Goal: Ask a question

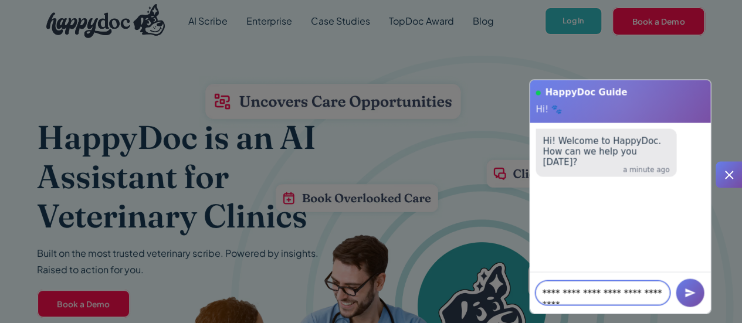
scroll to position [6, 0]
type textarea "**********"
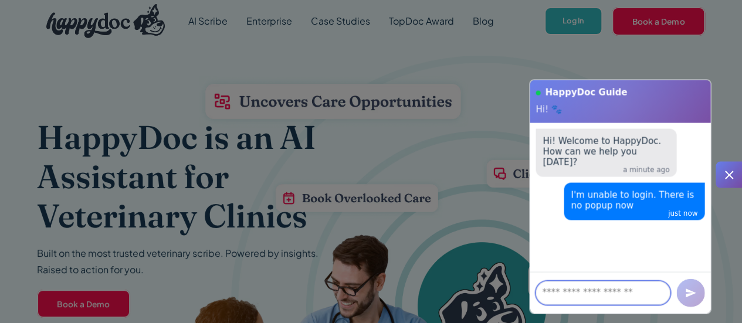
scroll to position [1, 0]
click at [572, 300] on textarea at bounding box center [603, 292] width 134 height 23
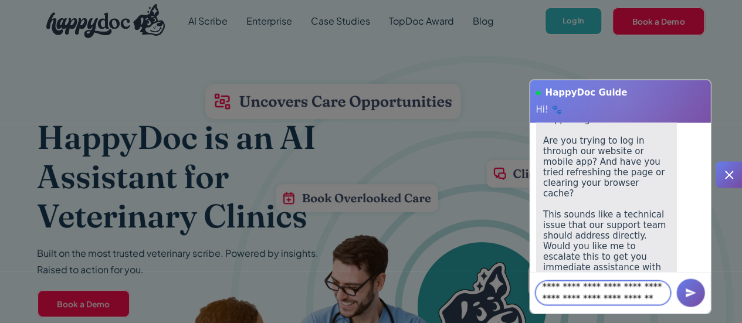
scroll to position [30, 0]
type textarea "**********"
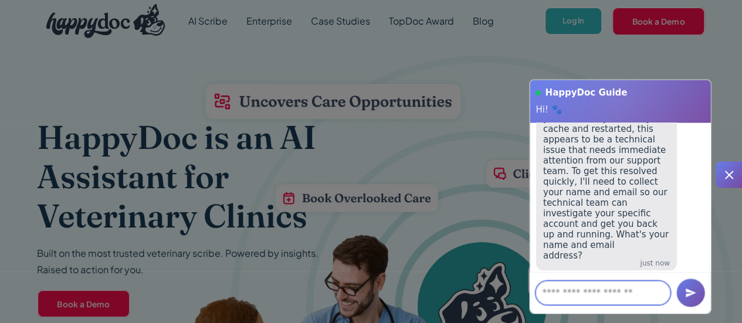
scroll to position [554, 0]
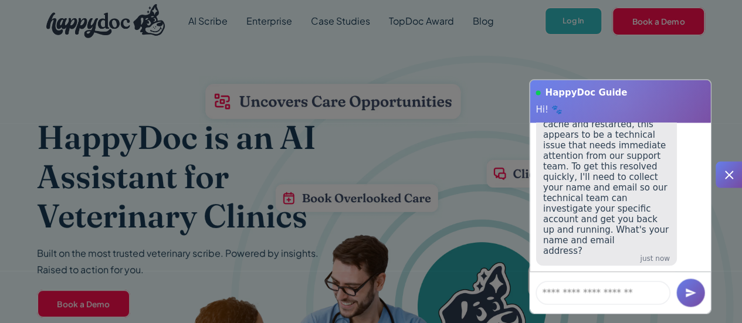
click at [729, 171] on icon at bounding box center [729, 175] width 14 height 14
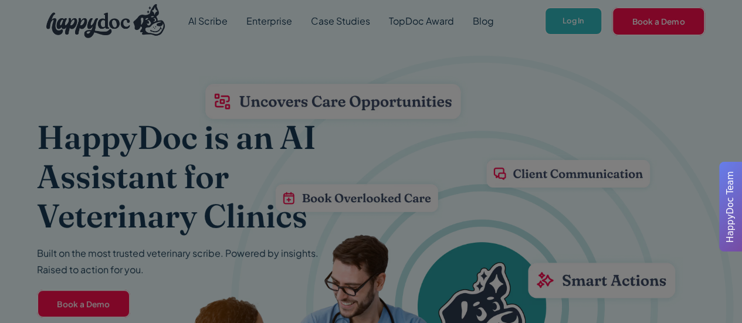
click at [735, 213] on span "HappyDoc Team" at bounding box center [730, 207] width 13 height 72
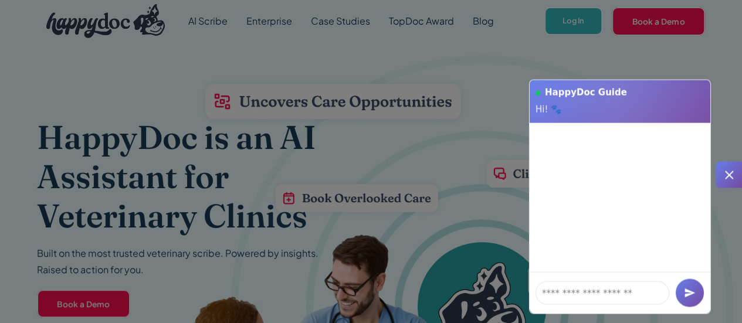
click at [732, 173] on icon at bounding box center [729, 175] width 8 height 8
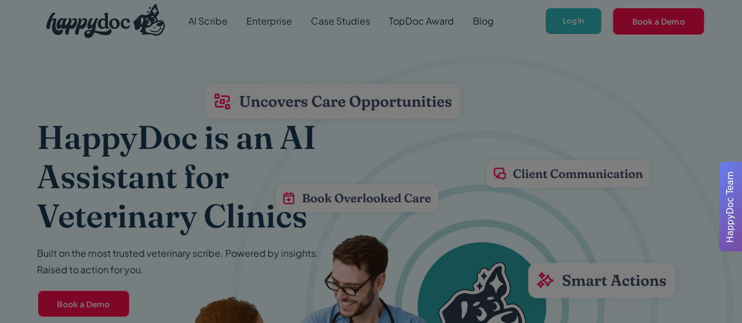
click at [587, 25] on div at bounding box center [371, 161] width 742 height 323
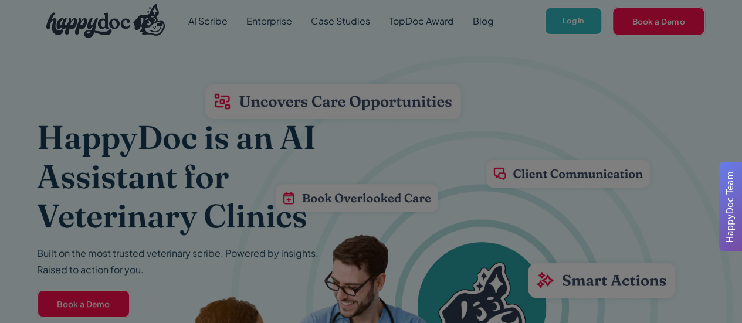
click at [587, 25] on div at bounding box center [371, 161] width 742 height 323
click at [729, 185] on span "HappyDoc Team" at bounding box center [730, 207] width 13 height 72
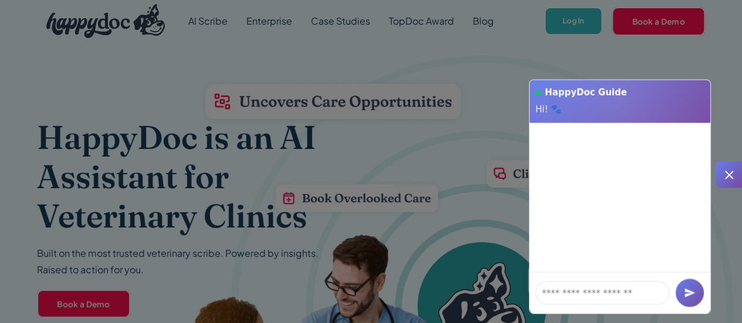
click at [732, 178] on icon at bounding box center [729, 175] width 8 height 8
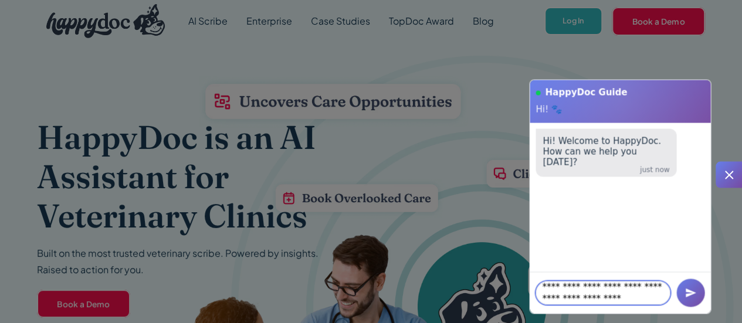
scroll to position [77, 0]
type textarea "**********"
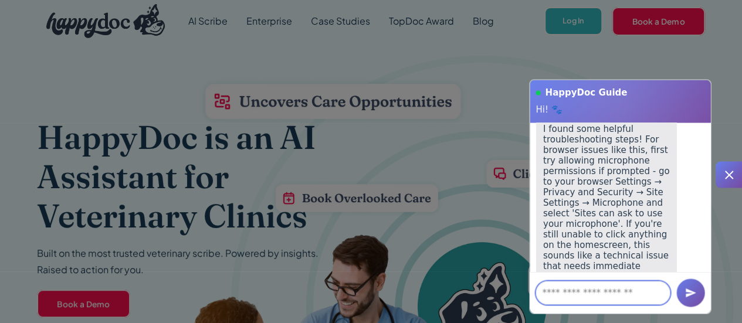
scroll to position [175, 0]
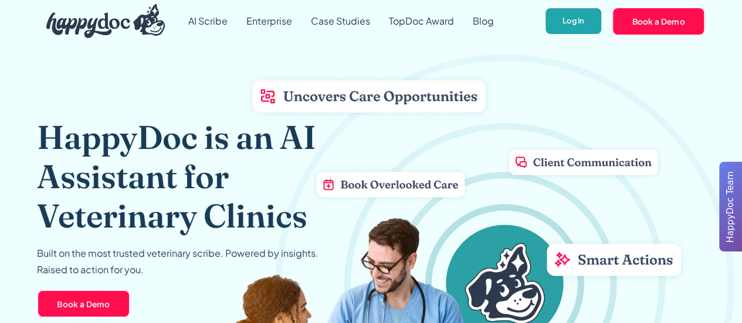
click at [572, 25] on link "Log In" at bounding box center [574, 21] width 58 height 29
